Goal: Check status

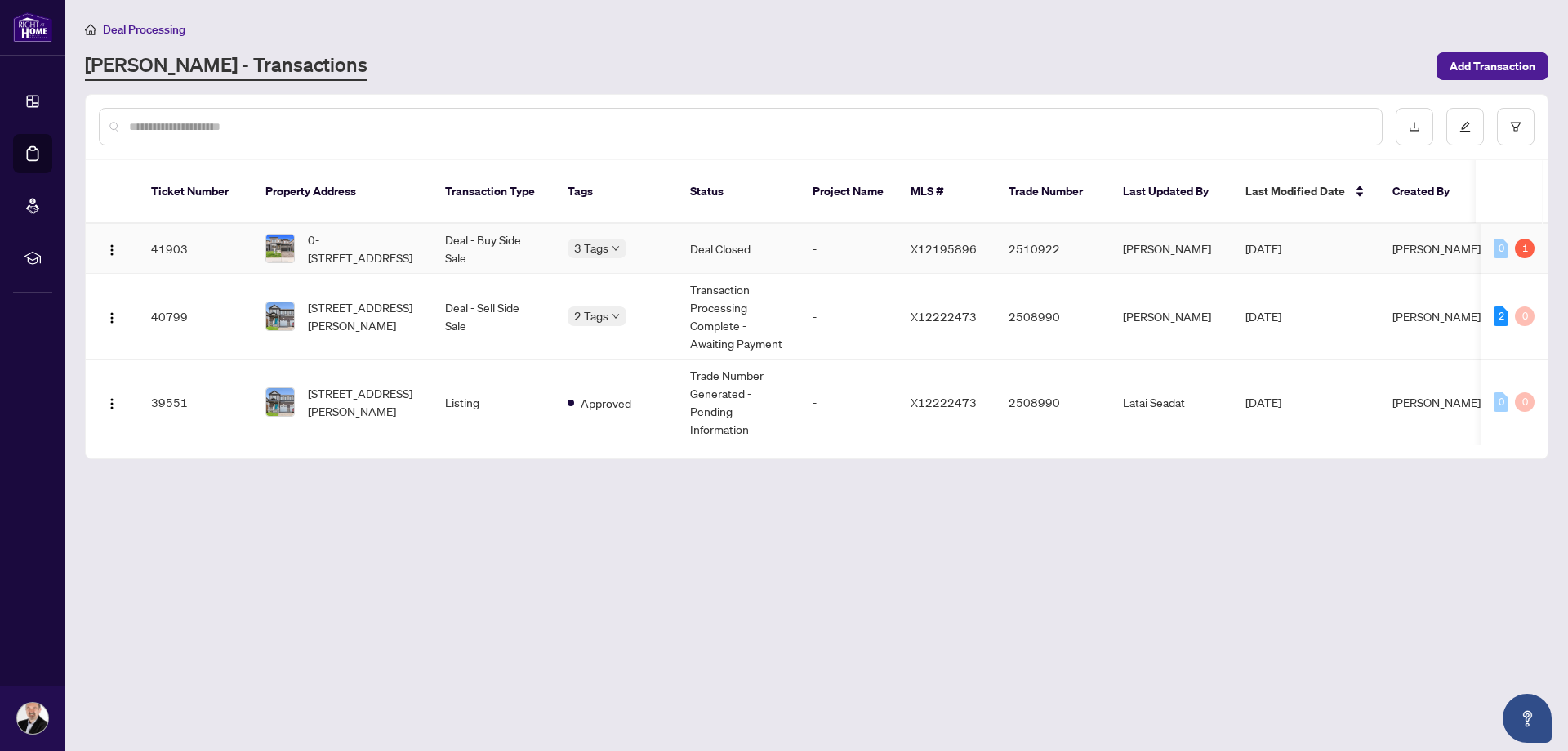
click at [720, 232] on td "Deal Closed" at bounding box center [738, 249] width 123 height 50
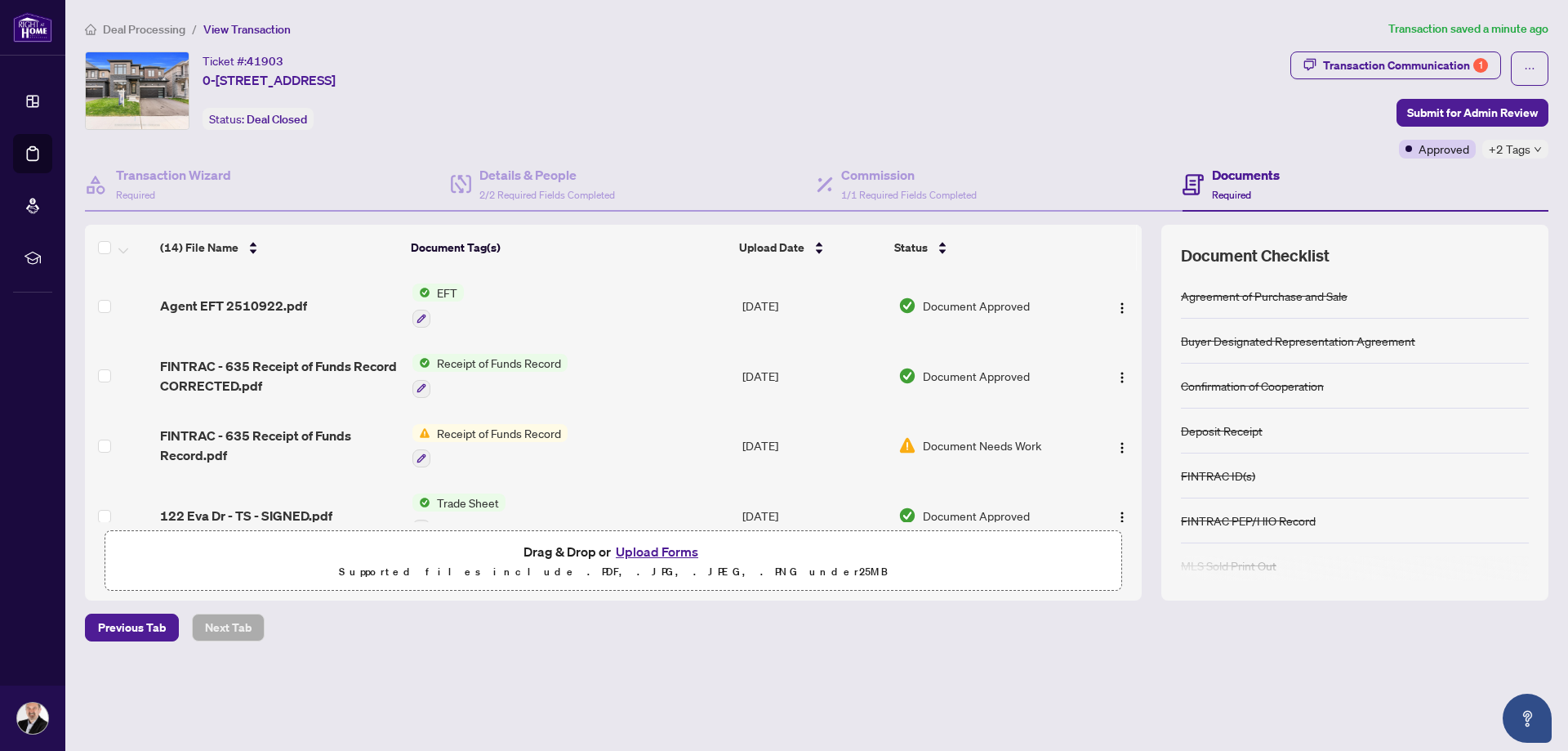
click at [287, 304] on span "Agent EFT 2510922.pdf" at bounding box center [234, 305] width 147 height 20
